Goal: Subscribe to service/newsletter

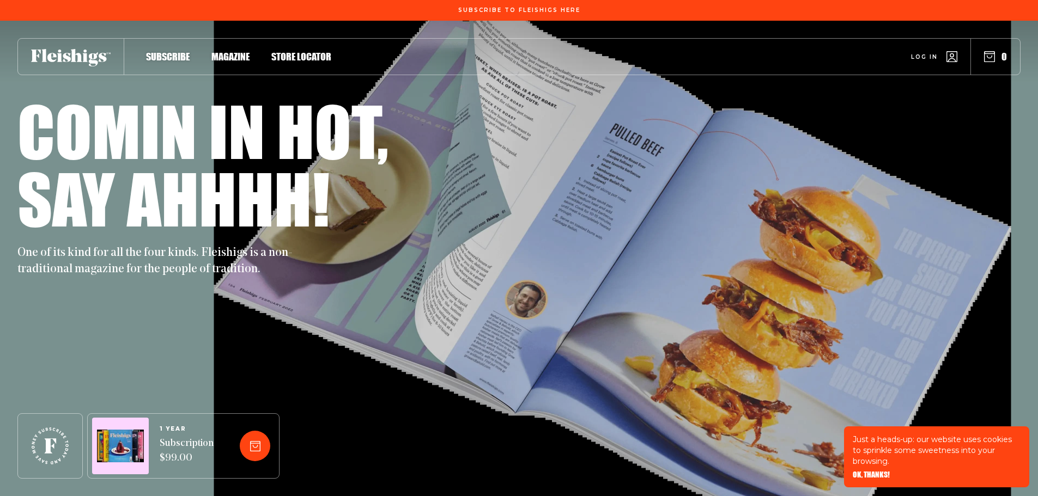
click at [145, 59] on ul "Subscribe Magazine Store locator" at bounding box center [227, 57] width 207 height 12
click at [153, 51] on span "Subscribe" at bounding box center [168, 45] width 44 height 12
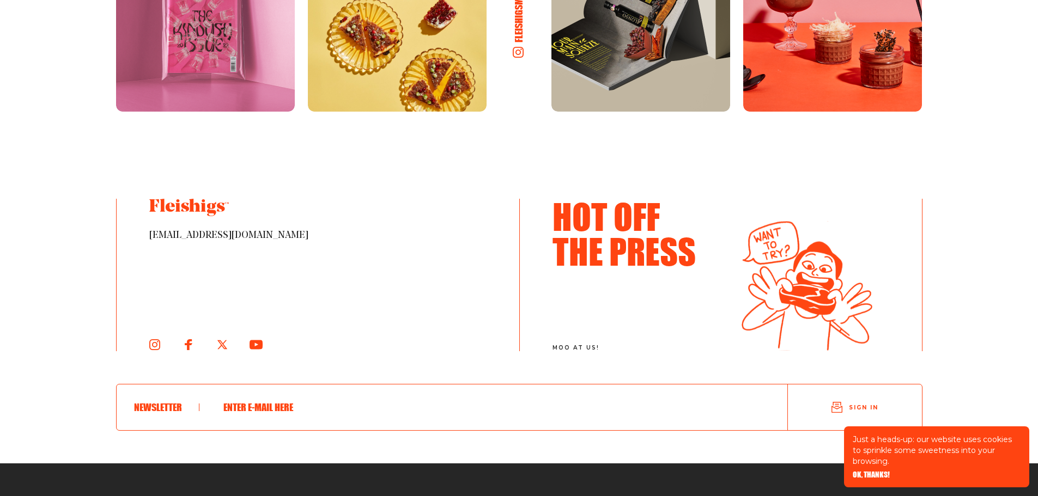
scroll to position [2455, 0]
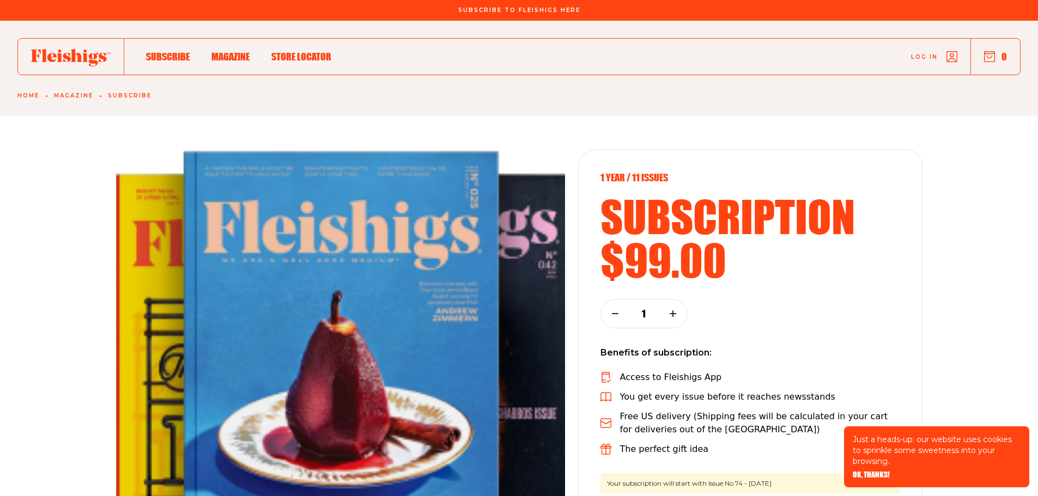
scroll to position [2455, 0]
